Goal: Information Seeking & Learning: Learn about a topic

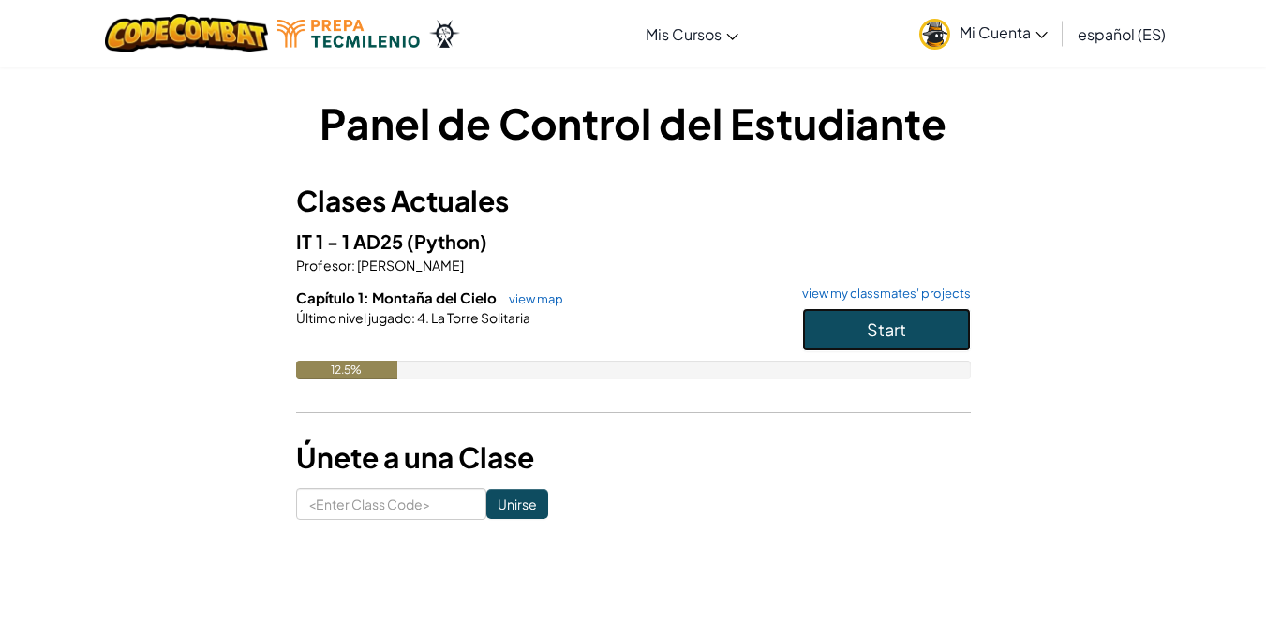
click at [836, 334] on button "Start" at bounding box center [886, 329] width 169 height 43
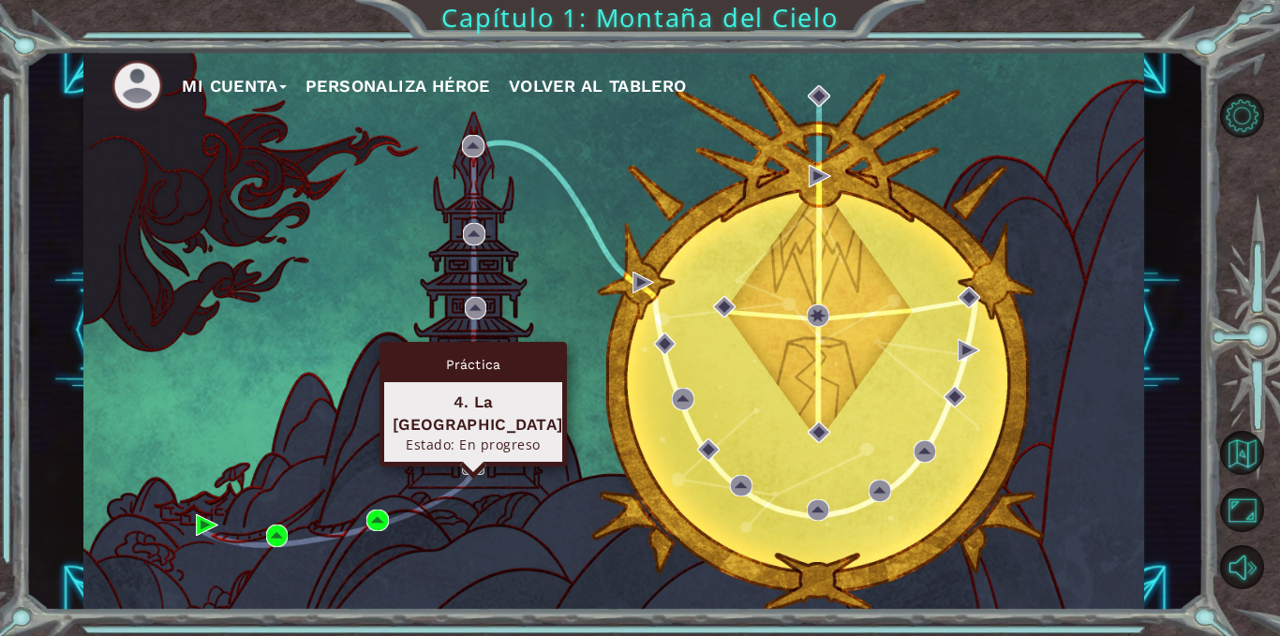
click at [471, 460] on img at bounding box center [473, 464] width 22 height 22
